Goal: Find specific page/section

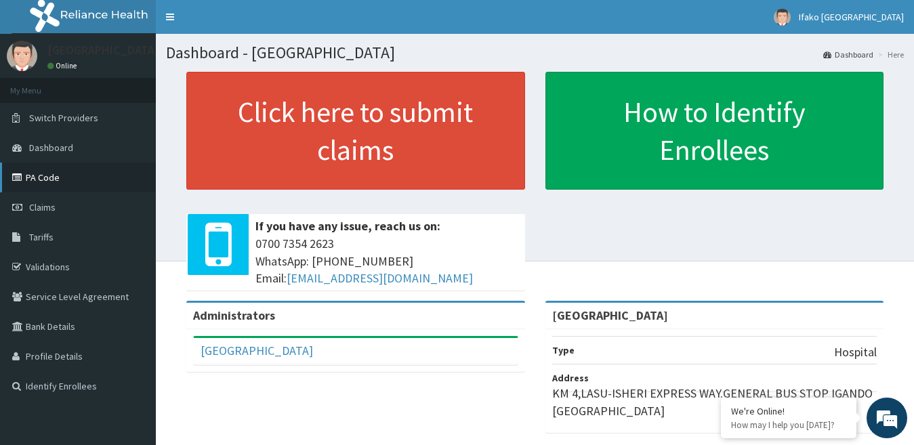
click at [52, 185] on link "PA Code" at bounding box center [78, 178] width 156 height 30
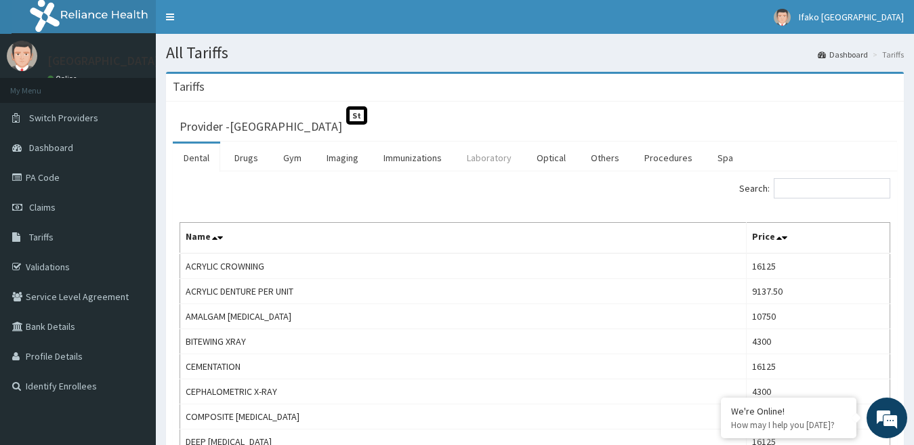
click at [493, 159] on link "Laboratory" at bounding box center [489, 158] width 66 height 28
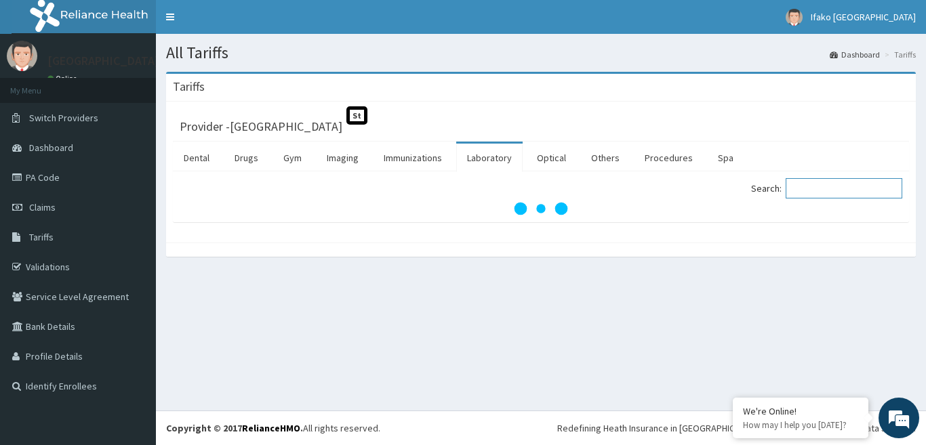
click at [809, 193] on input "Search:" at bounding box center [843, 188] width 117 height 20
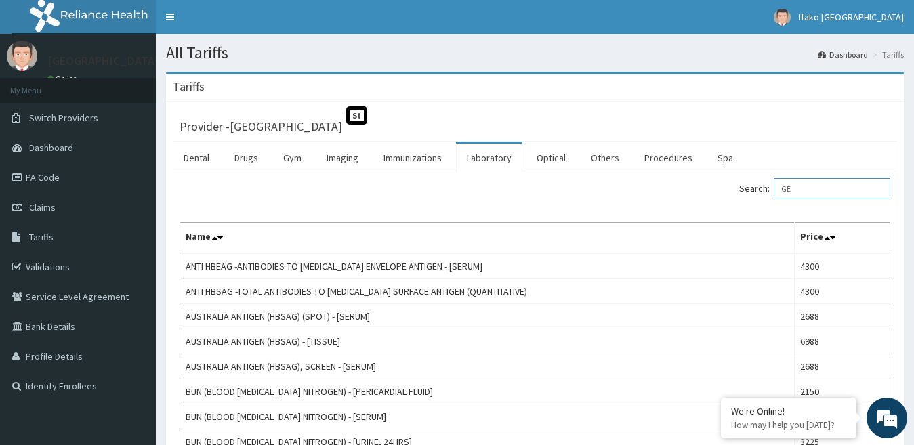
type input "G"
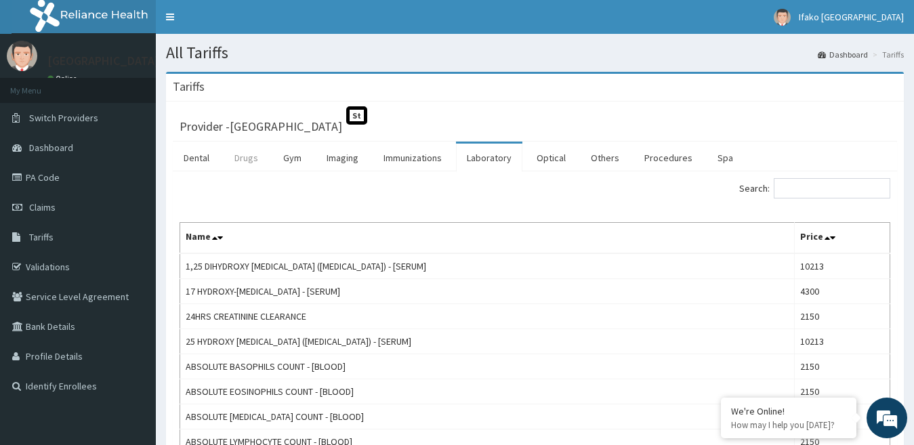
click at [247, 159] on link "Drugs" at bounding box center [246, 158] width 45 height 28
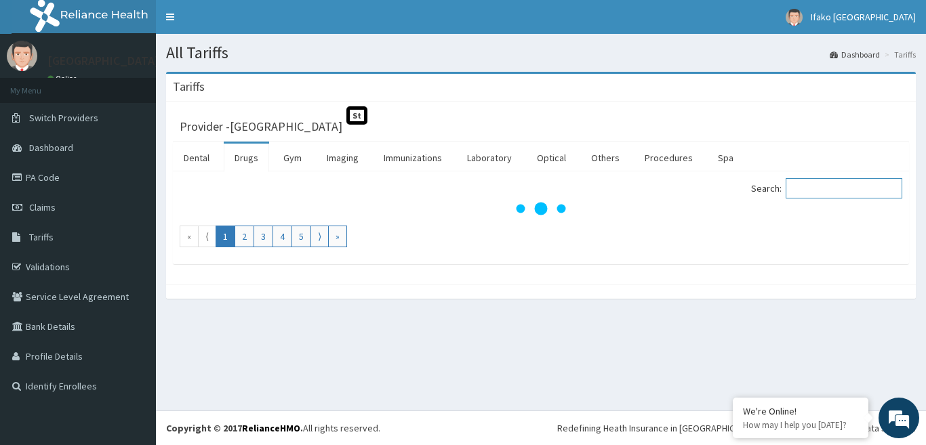
click at [815, 195] on input "Search:" at bounding box center [843, 188] width 117 height 20
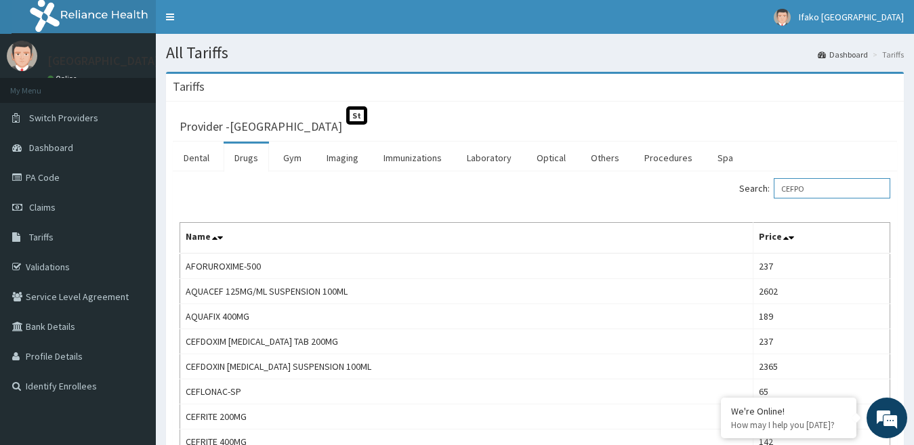
type input "CEFPO"
click at [468, 182] on div "Search: CEFPO" at bounding box center [534, 190] width 731 height 24
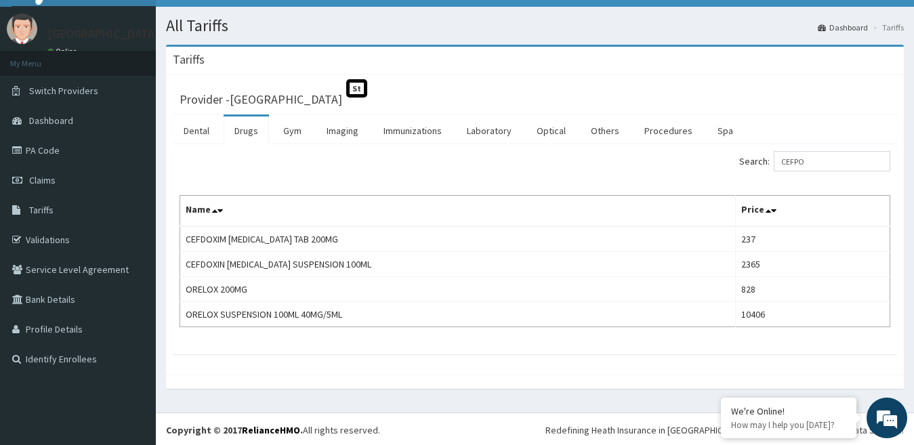
scroll to position [29, 0]
